Goal: Obtain resource: Obtain resource

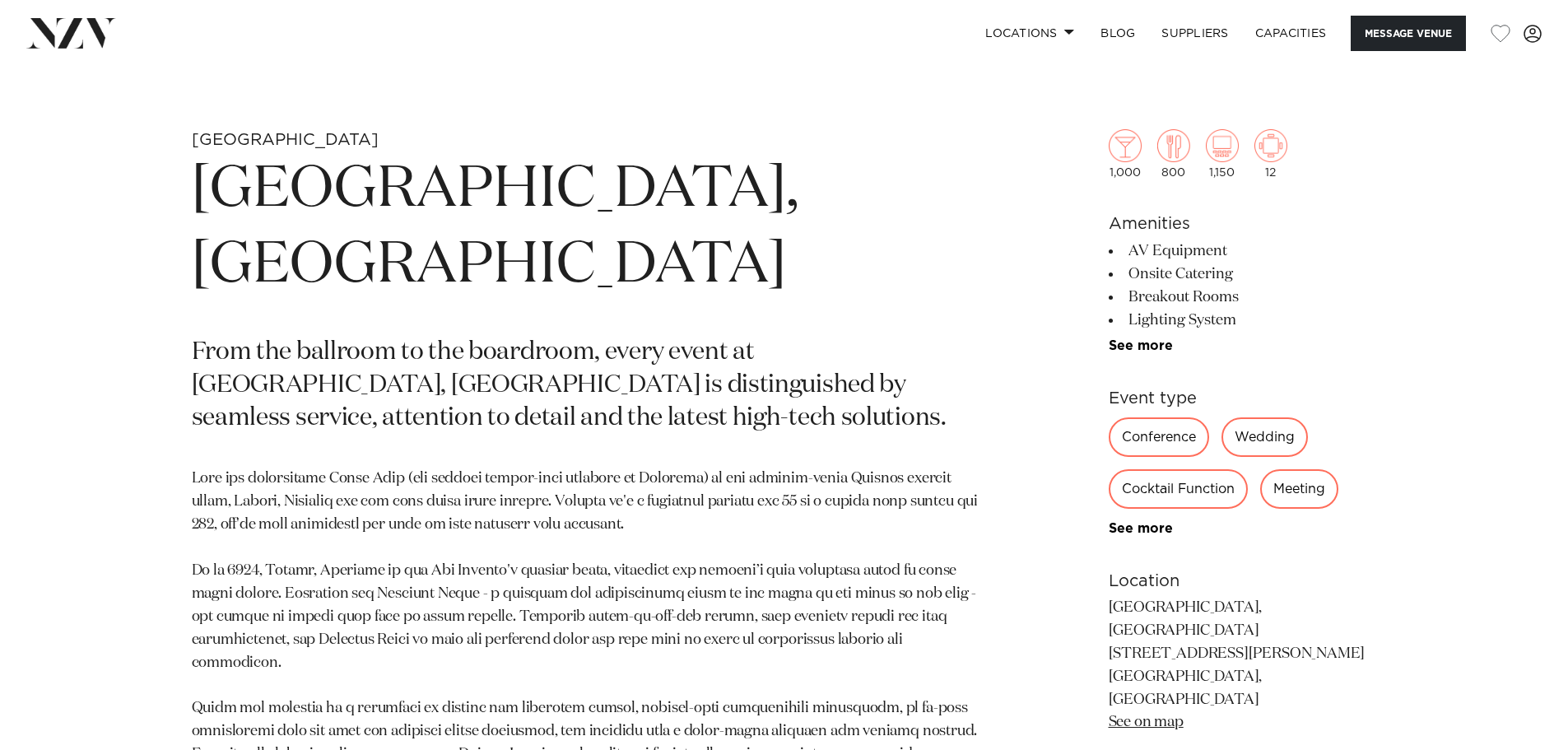
scroll to position [741, 0]
click at [1256, 431] on div "Wedding" at bounding box center [1264, 435] width 86 height 40
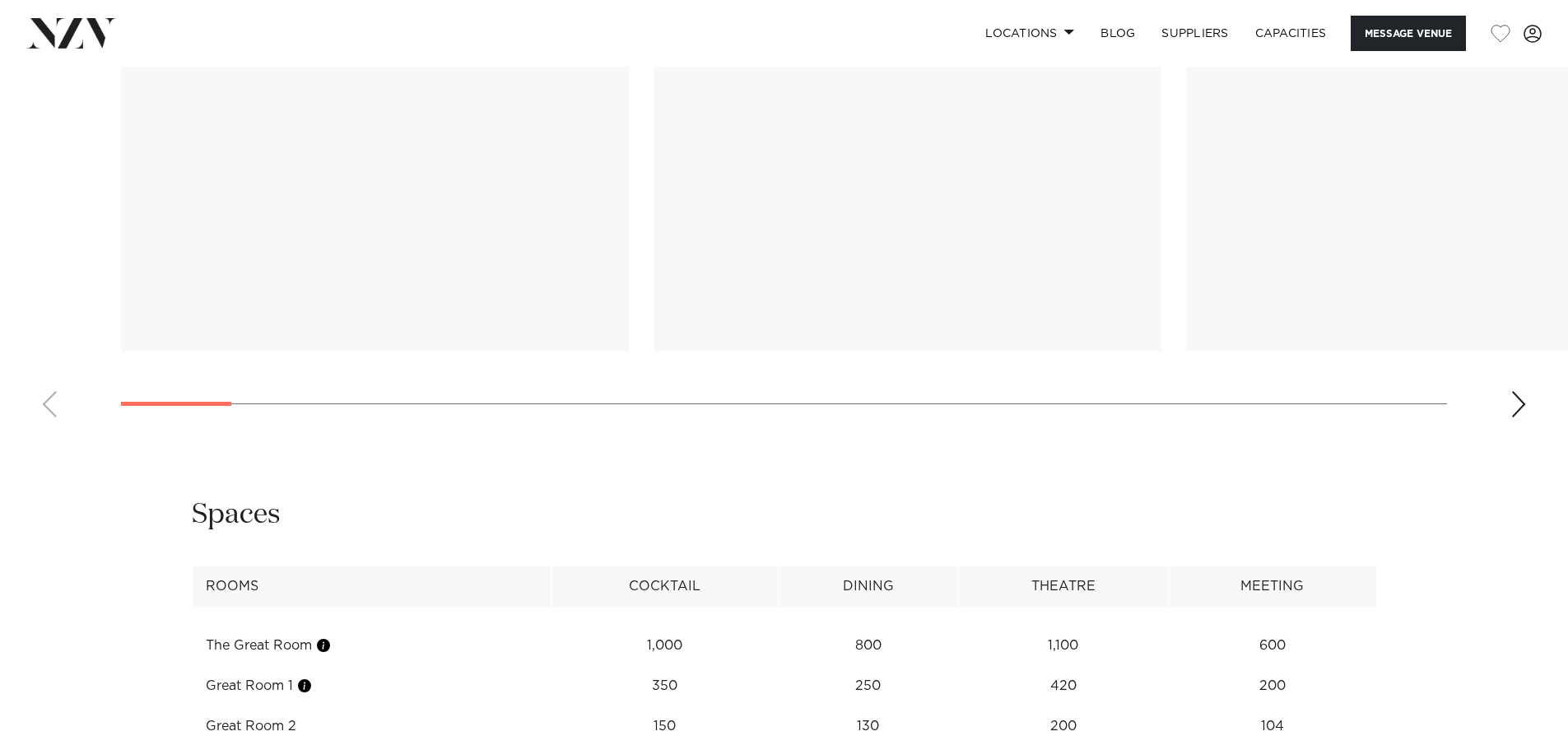
scroll to position [1564, 0]
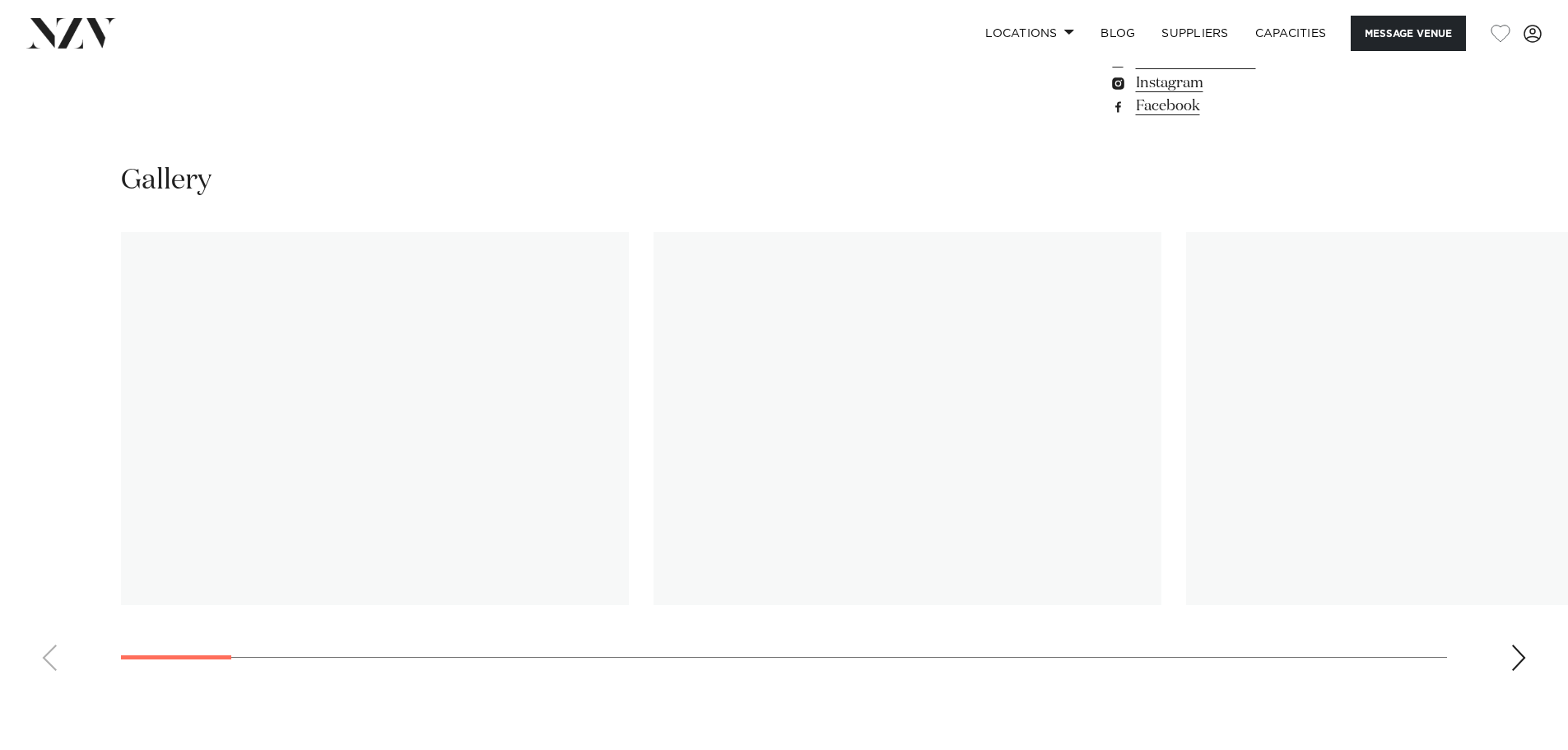
click at [1519, 645] on div "Next slide" at bounding box center [1518, 658] width 16 height 27
click at [39, 614] on swiper-container at bounding box center [784, 458] width 1568 height 452
click at [55, 645] on div "Previous slide" at bounding box center [48, 658] width 16 height 27
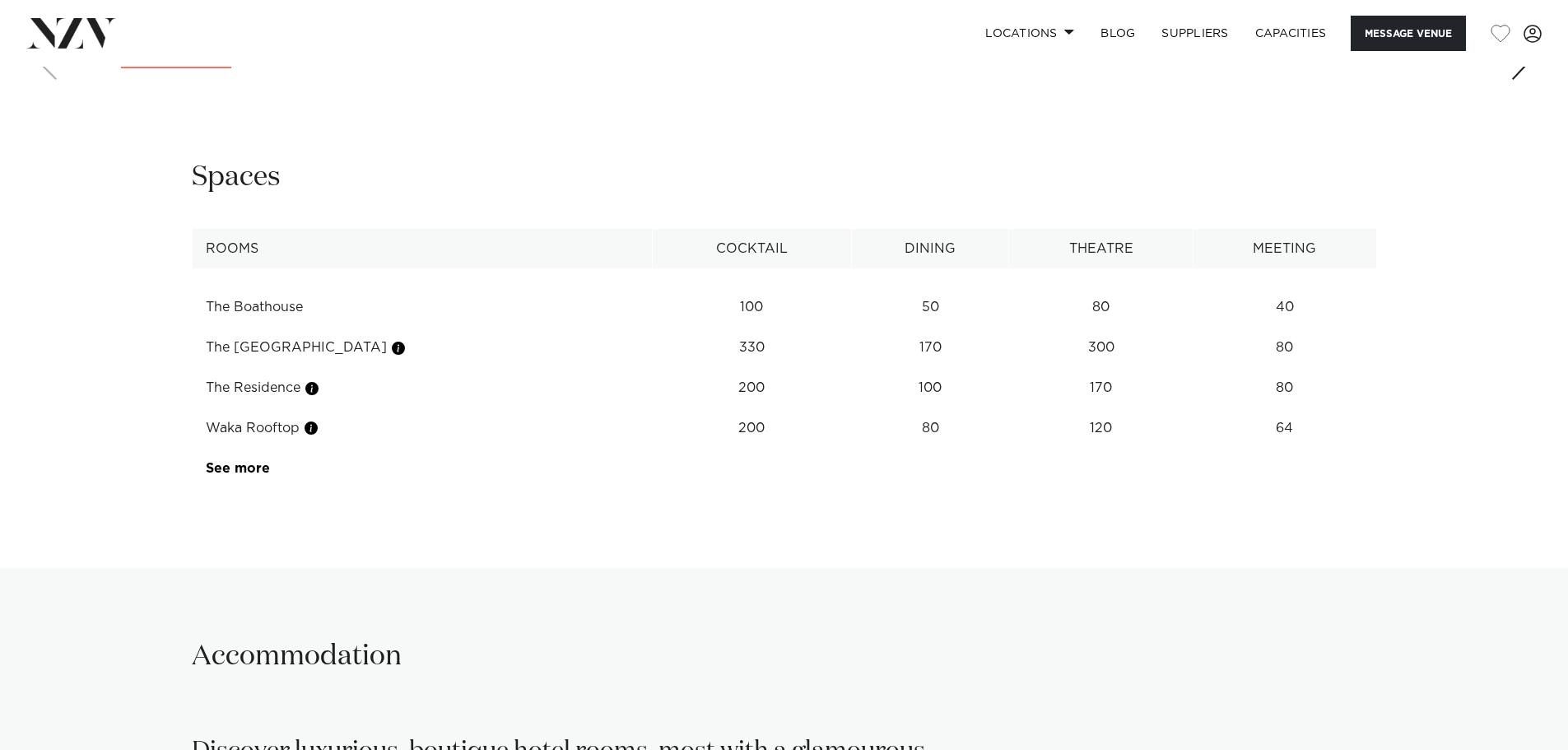
scroll to position [2305, 0]
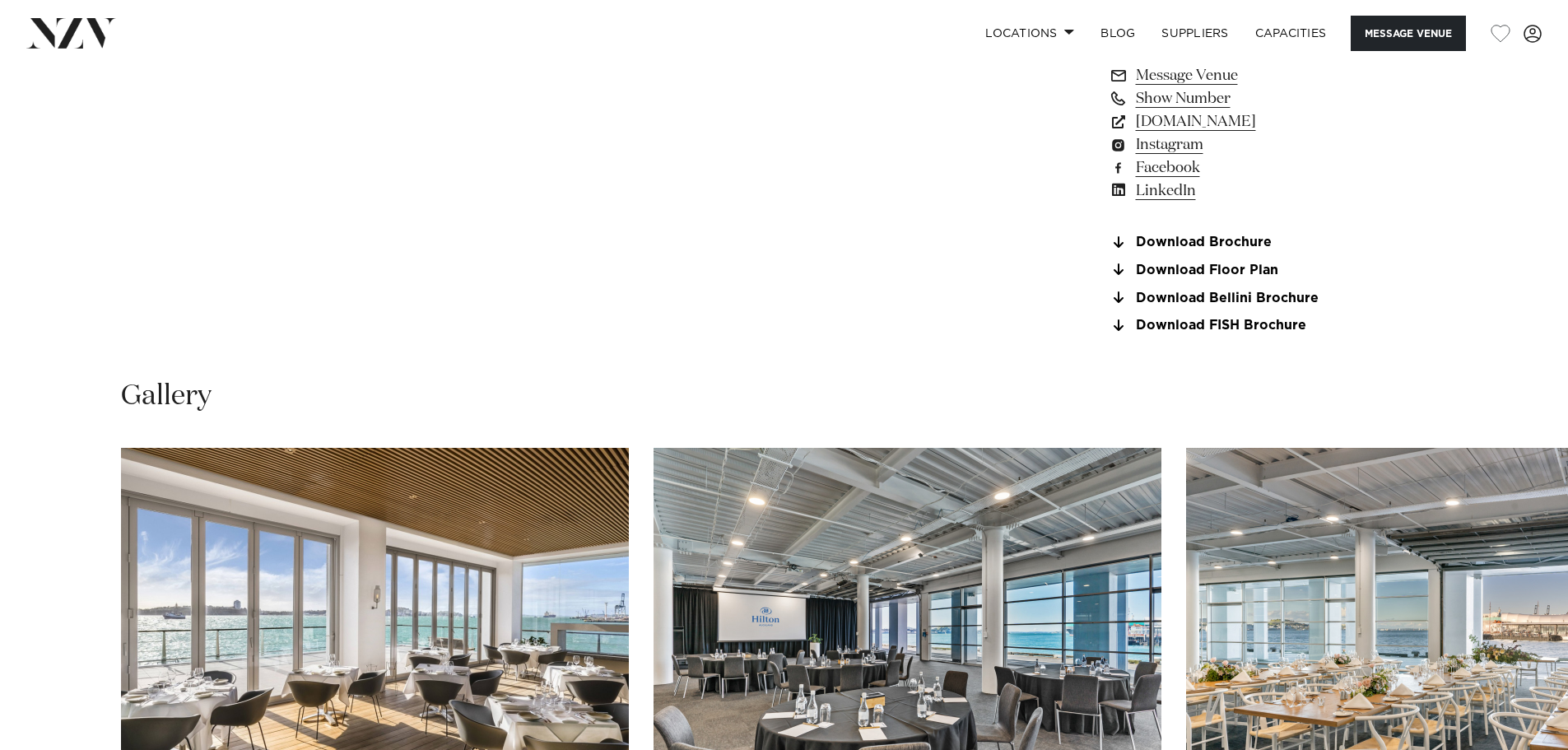
scroll to position [1482, 0]
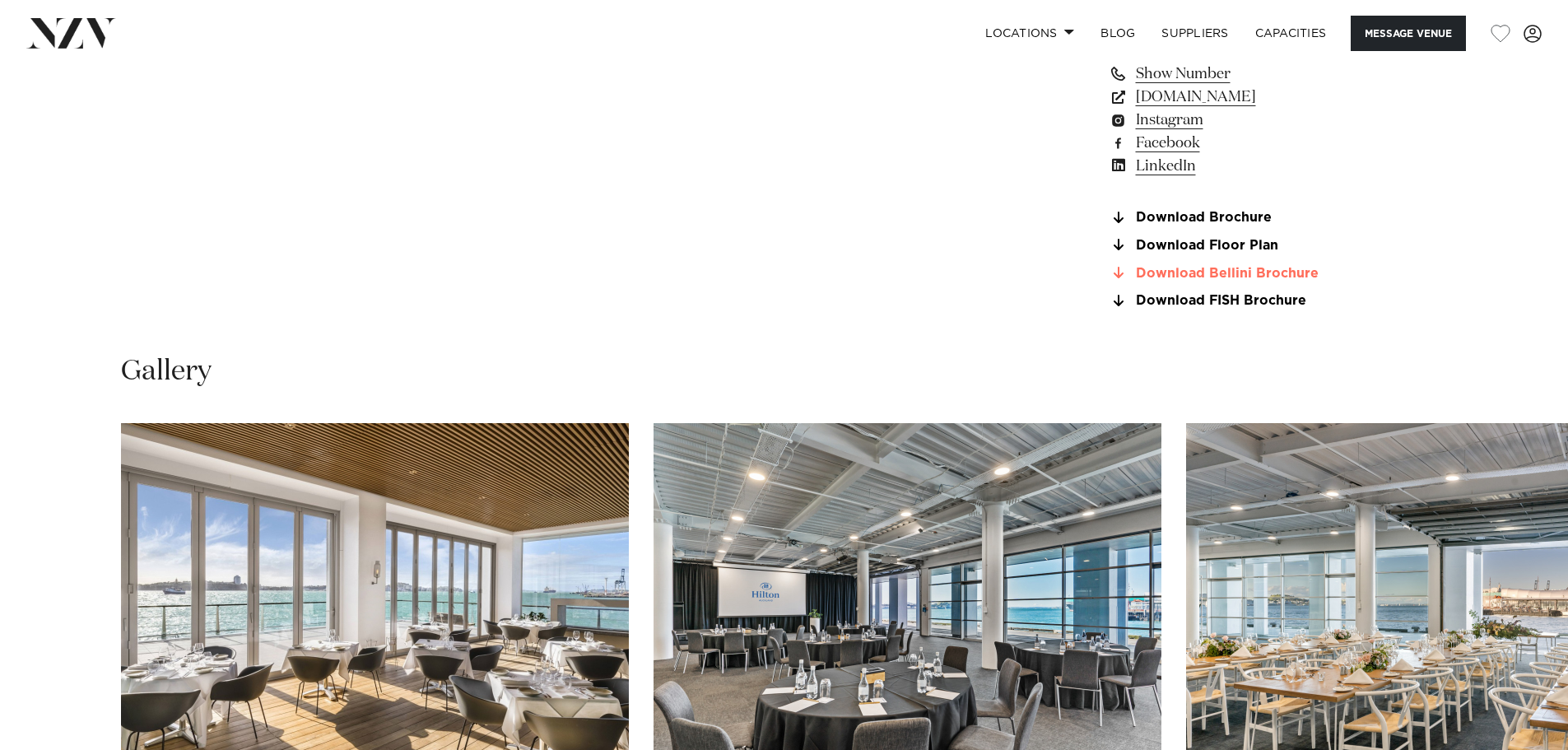
click at [1201, 275] on link "Download Bellini Brochure" at bounding box center [1242, 273] width 268 height 15
click at [1182, 300] on link "Download FISH Brochure" at bounding box center [1242, 302] width 268 height 15
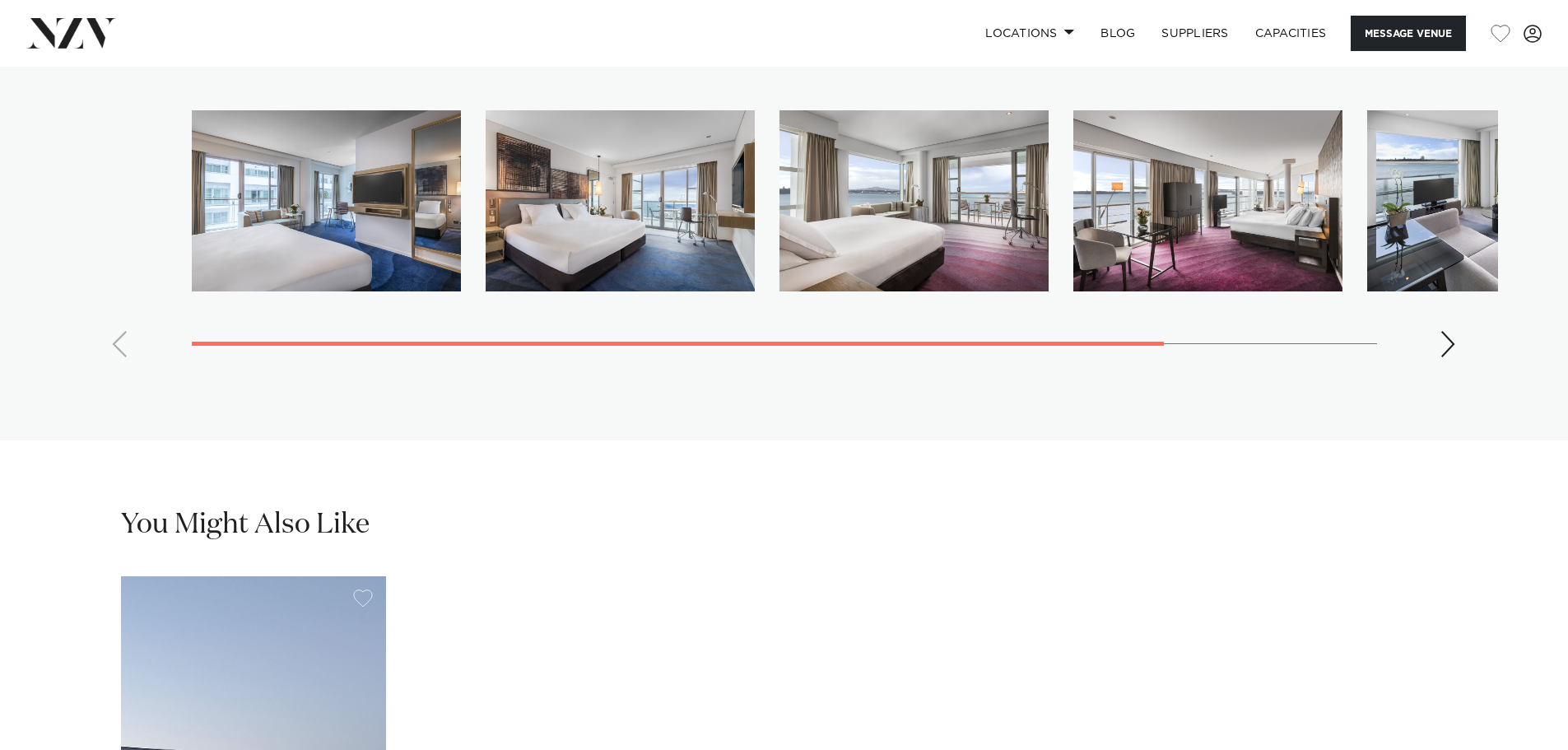
scroll to position [3128, 0]
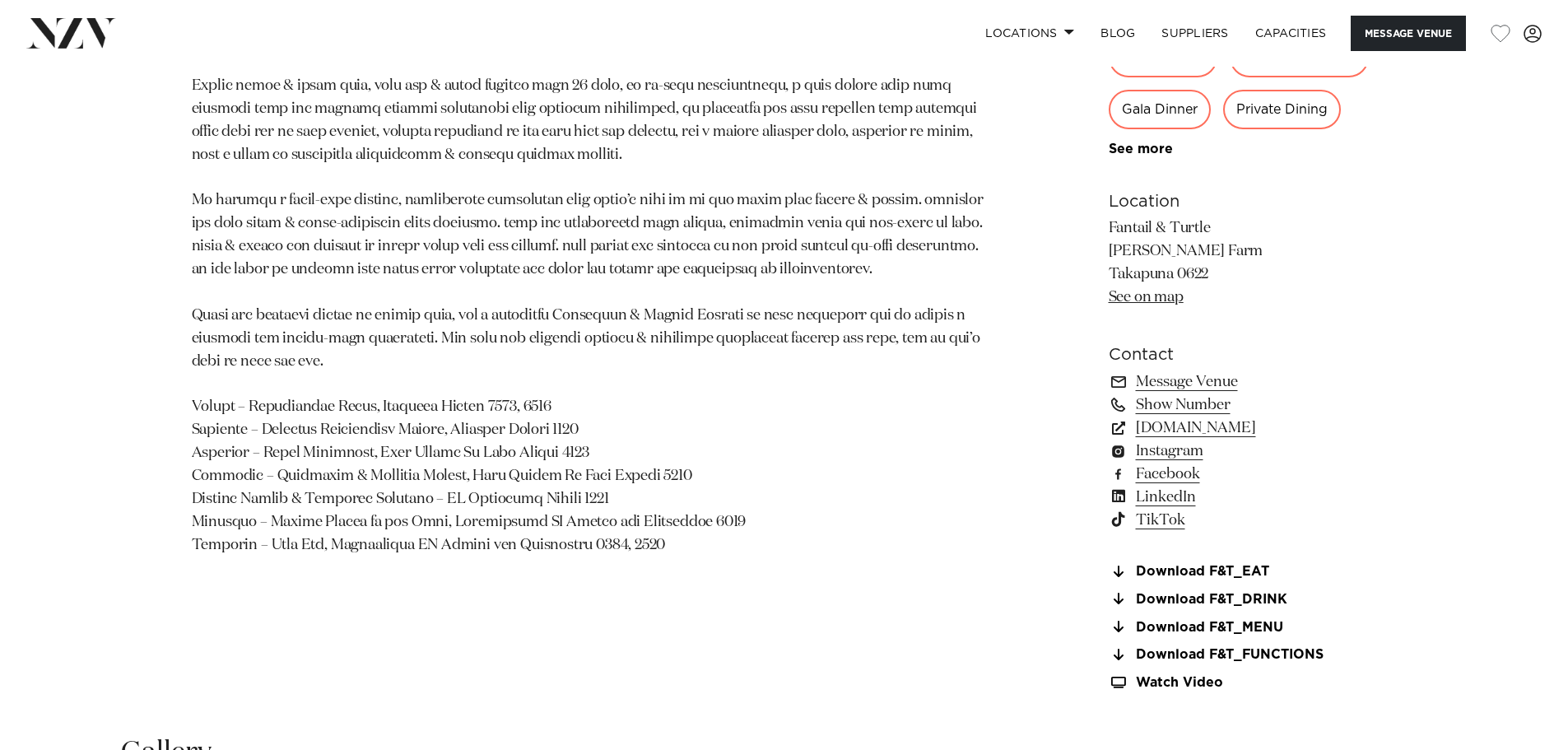
scroll to position [1152, 0]
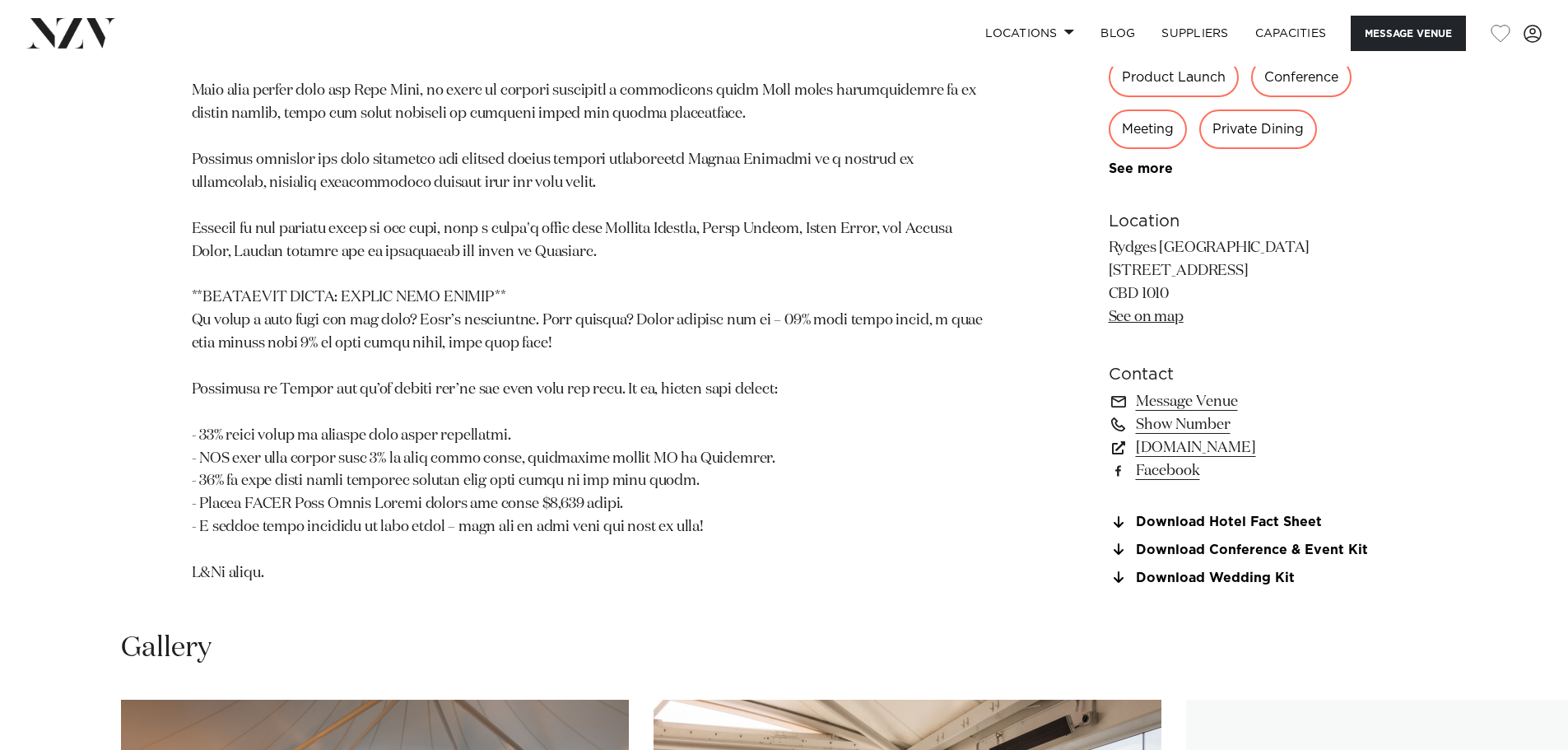
scroll to position [1646, 0]
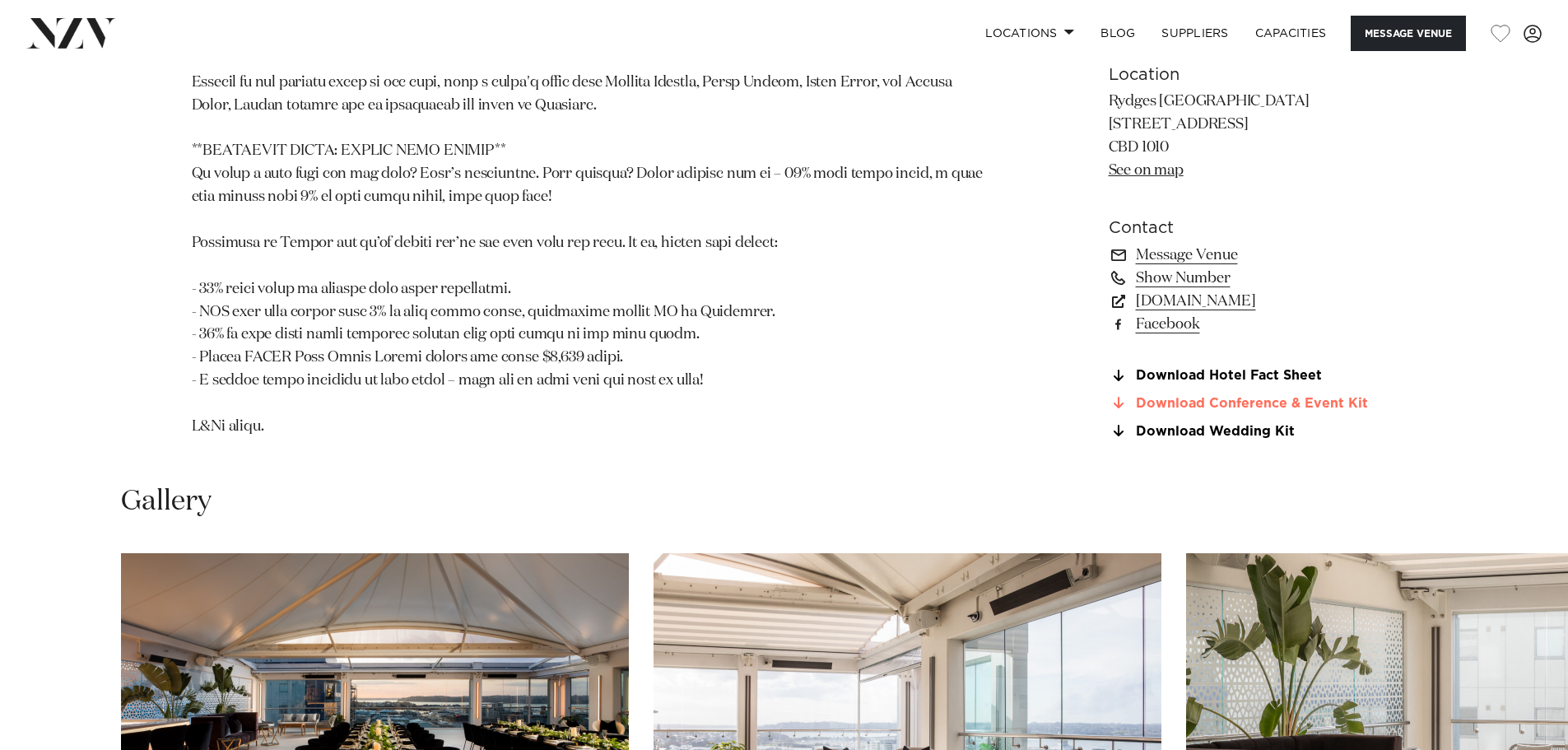
click at [1187, 406] on link "Download Conference & Event Kit" at bounding box center [1242, 404] width 268 height 15
click at [1206, 401] on link "Download Conference & Event Kit" at bounding box center [1242, 404] width 268 height 15
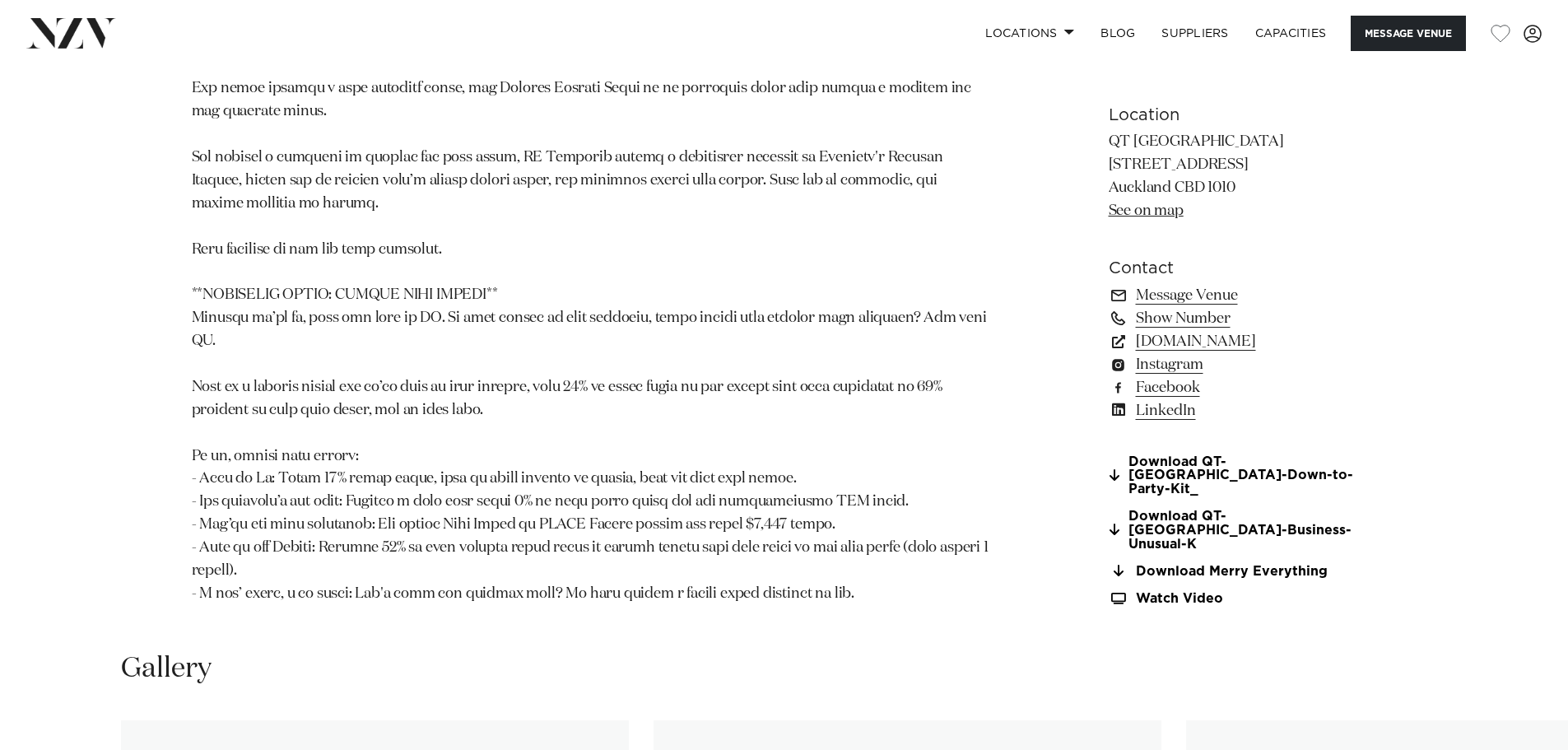
scroll to position [1564, 0]
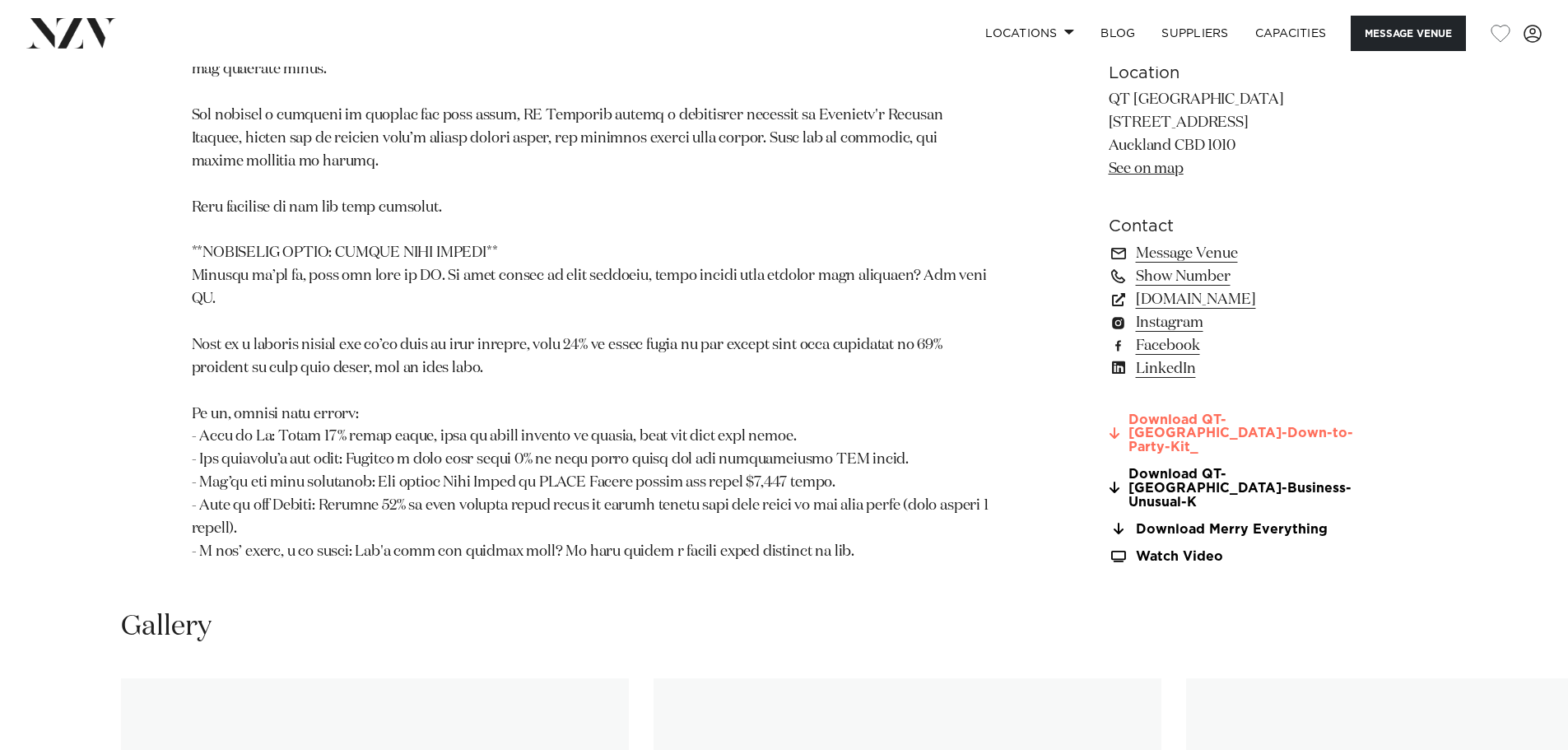
click at [1299, 425] on link "Download QT-Auckland-Down-to-Party-Kit_" at bounding box center [1242, 432] width 268 height 41
